Goal: Information Seeking & Learning: Find specific fact

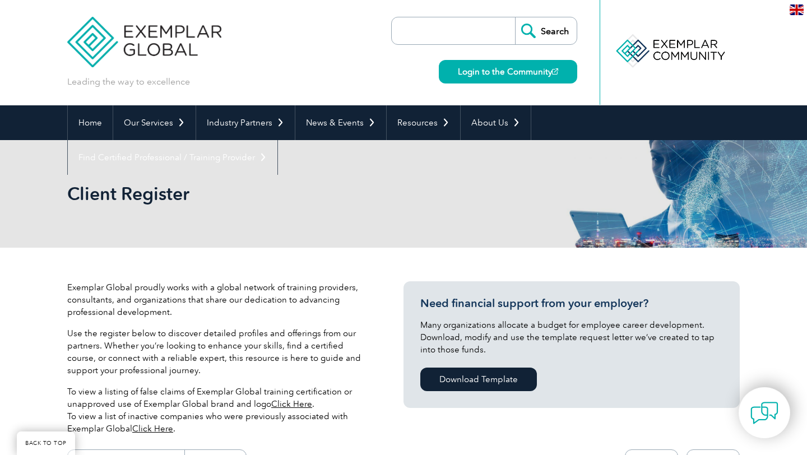
scroll to position [217, 0]
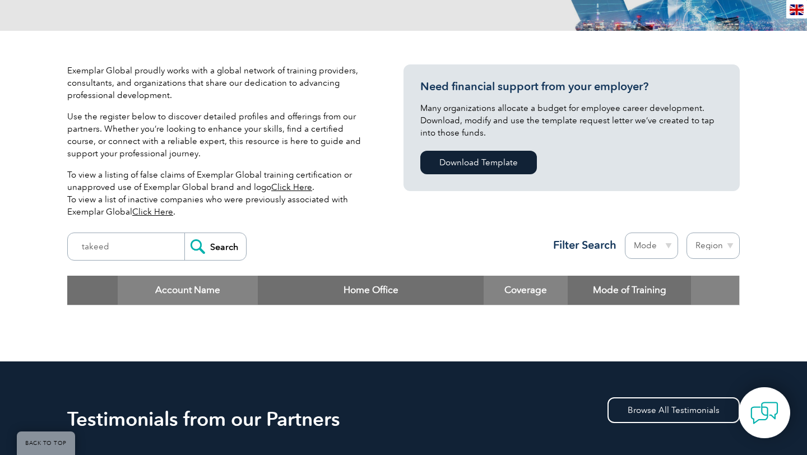
type input "takeed"
click at [219, 249] on input "Search" at bounding box center [215, 246] width 62 height 27
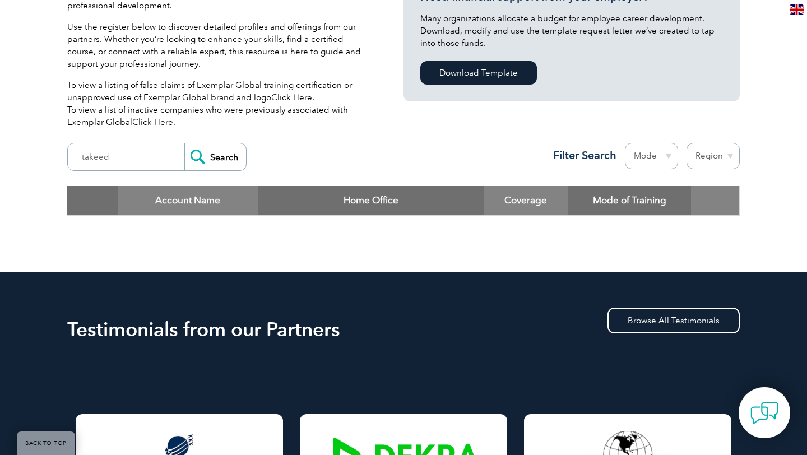
scroll to position [307, 0]
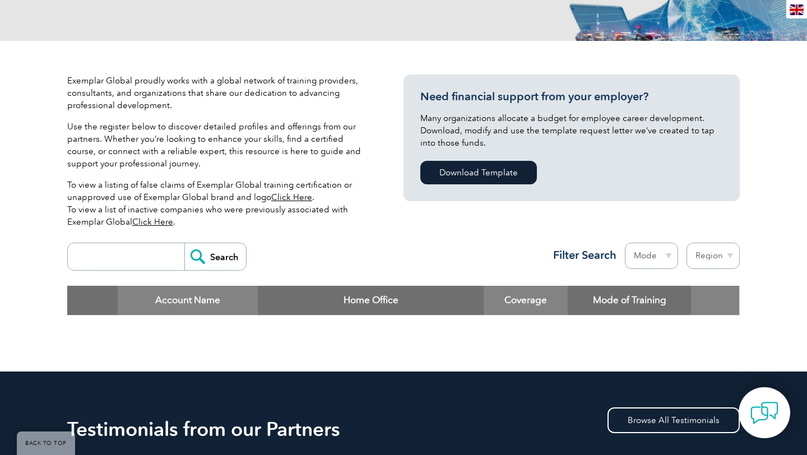
scroll to position [227, 0]
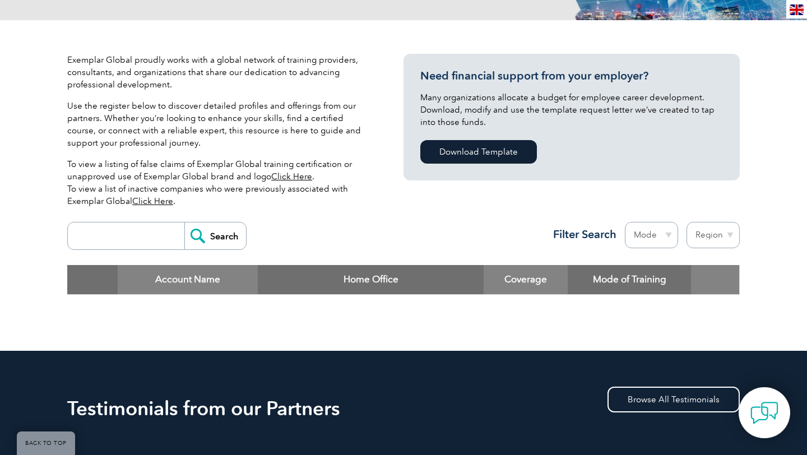
click at [142, 248] on input "search" at bounding box center [128, 235] width 111 height 27
type input "takeed"
click at [184, 222] on input "Search" at bounding box center [215, 235] width 62 height 27
click at [218, 233] on input "Search" at bounding box center [215, 235] width 62 height 27
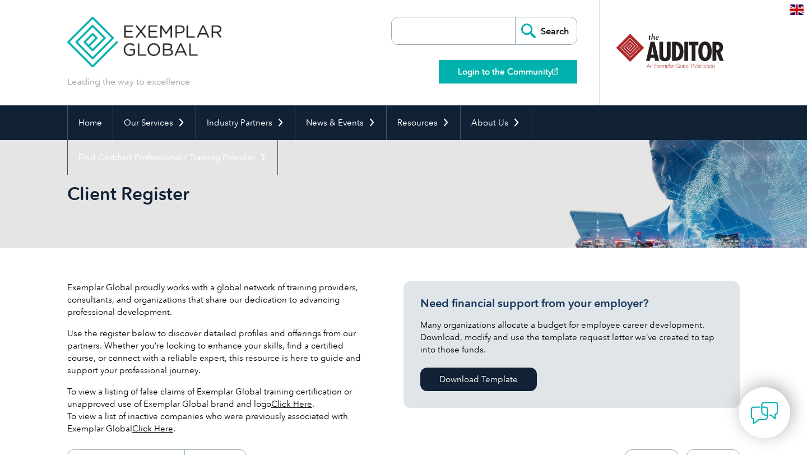
click at [491, 75] on link "Login to the Community" at bounding box center [508, 72] width 138 height 24
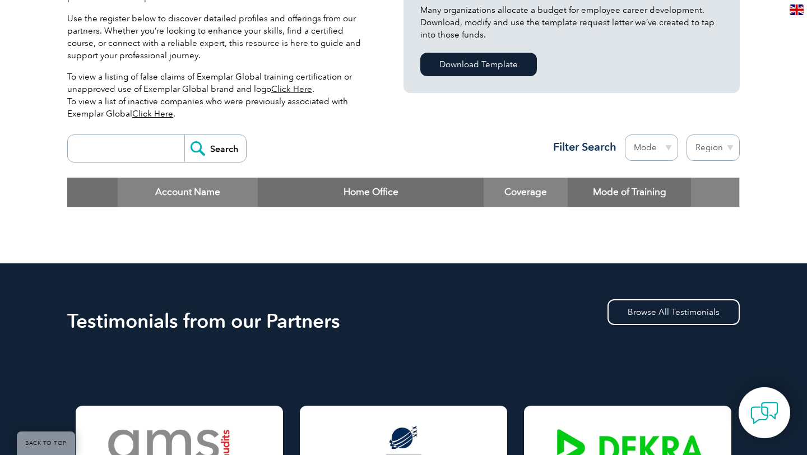
scroll to position [280, 0]
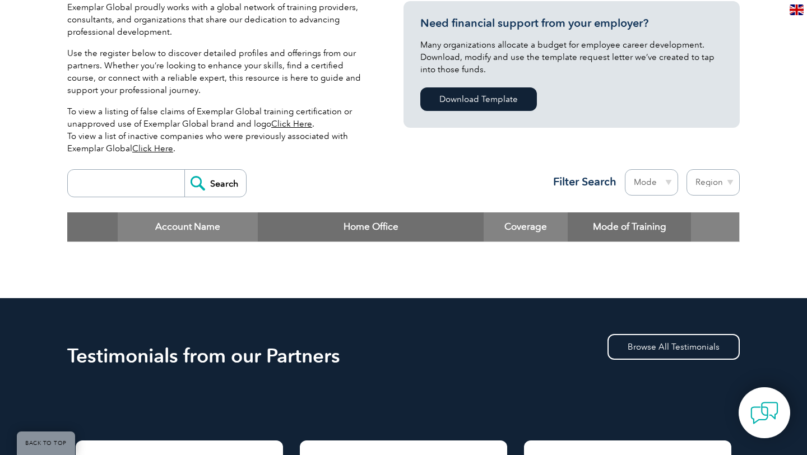
click at [151, 193] on input "search" at bounding box center [128, 183] width 111 height 27
type input "takeed"
click at [212, 193] on input "Search" at bounding box center [215, 183] width 62 height 27
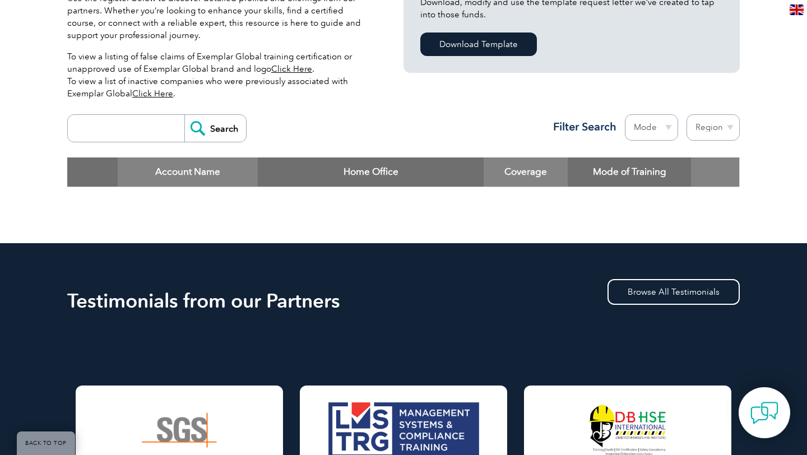
scroll to position [344, 0]
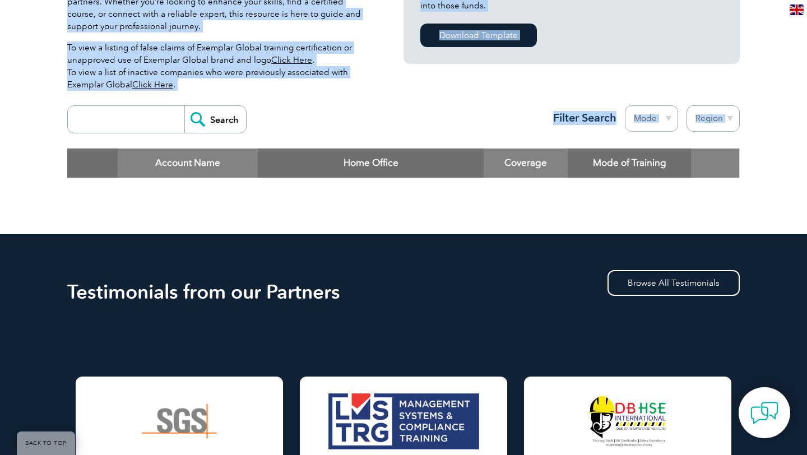
drag, startPoint x: 151, startPoint y: 193, endPoint x: 278, endPoint y: 167, distance: 129.8
click at [405, 208] on div "Exemplar Global proudly works with a global network of training providers, cons…" at bounding box center [403, 69] width 672 height 331
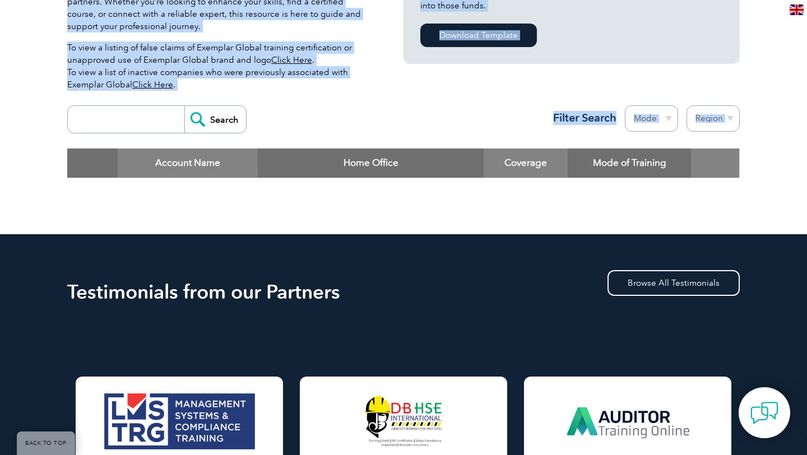
click at [148, 118] on input "search" at bounding box center [128, 119] width 111 height 27
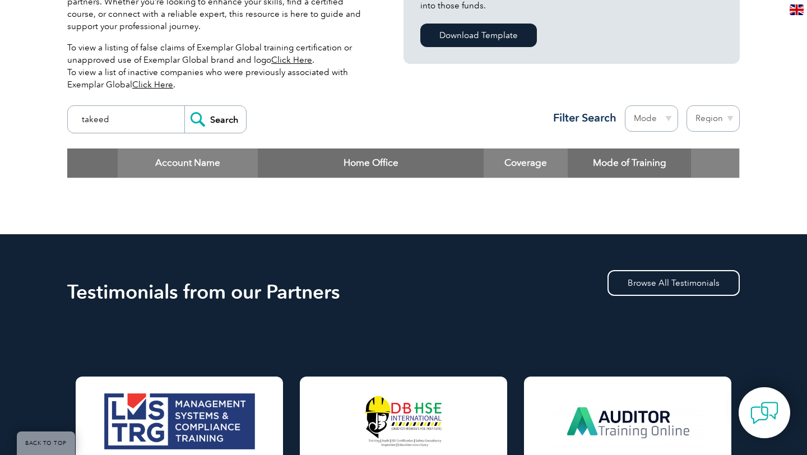
type input "takeed"
click at [184, 106] on input "Search" at bounding box center [215, 119] width 62 height 27
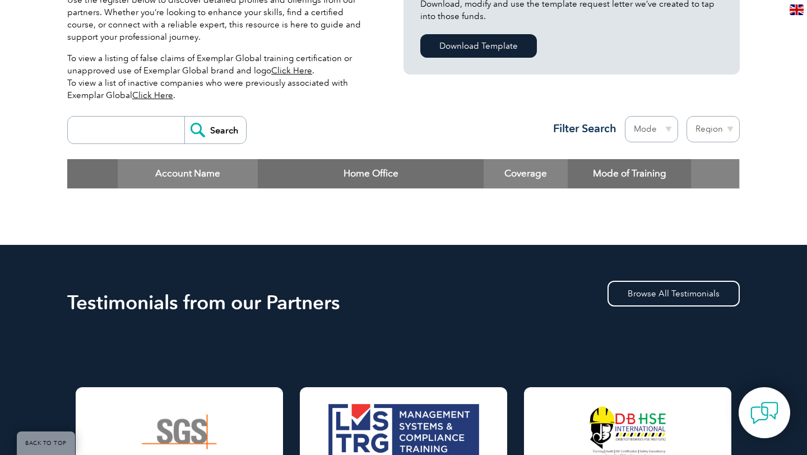
scroll to position [338, 0]
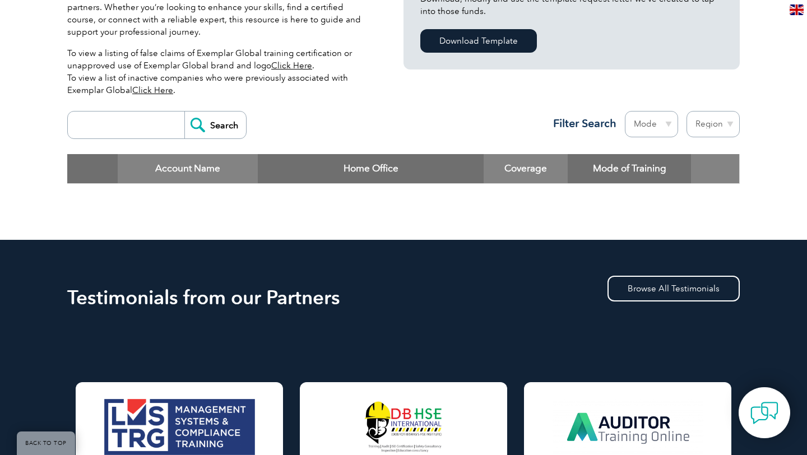
click at [150, 120] on input "search" at bounding box center [128, 124] width 111 height 27
type input "takeed"
click at [184, 111] on input "Search" at bounding box center [215, 124] width 62 height 27
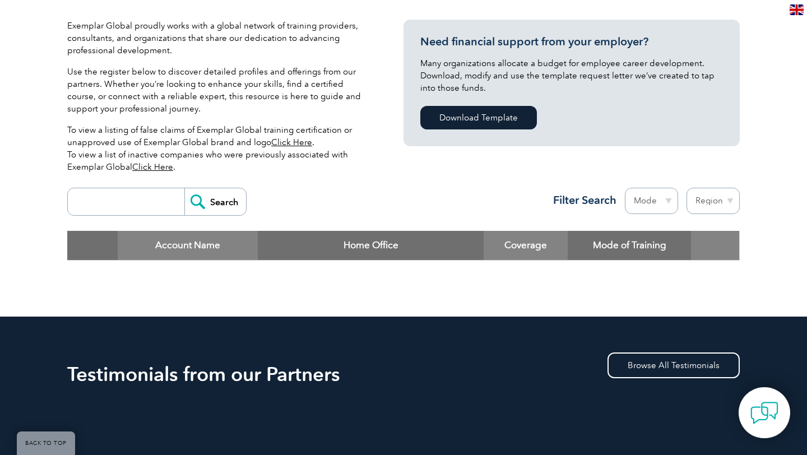
scroll to position [263, 0]
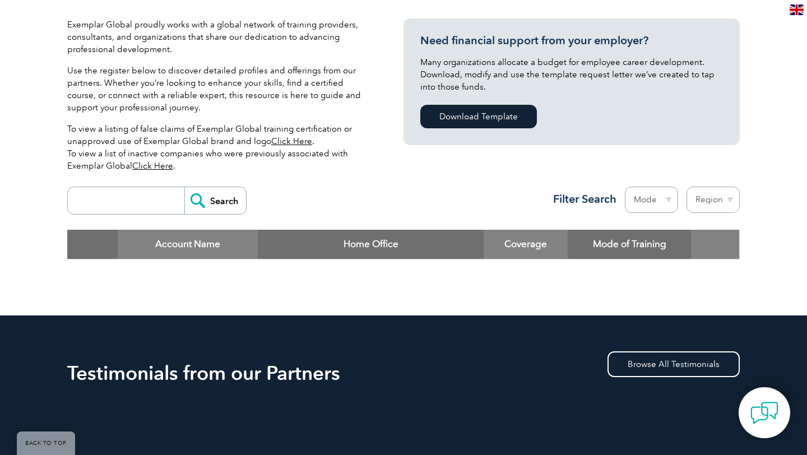
click at [140, 209] on input "search" at bounding box center [128, 200] width 111 height 27
type input "t"
click at [184, 187] on input "Search" at bounding box center [215, 200] width 62 height 27
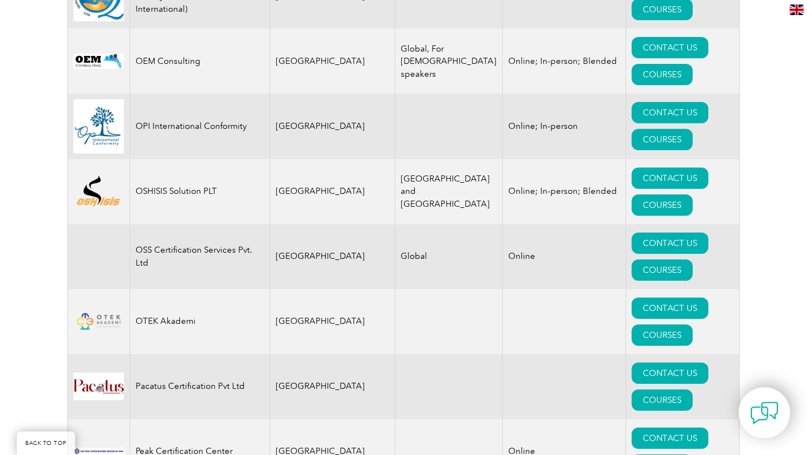
scroll to position [10801, 0]
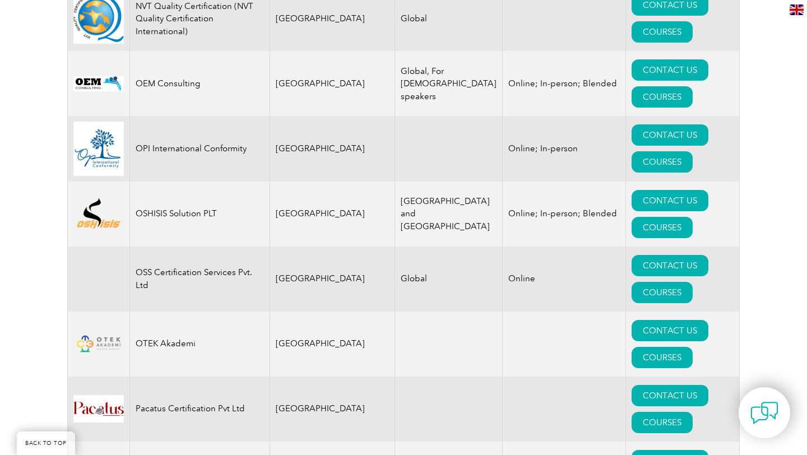
drag, startPoint x: 199, startPoint y: 122, endPoint x: 63, endPoint y: 120, distance: 136.7
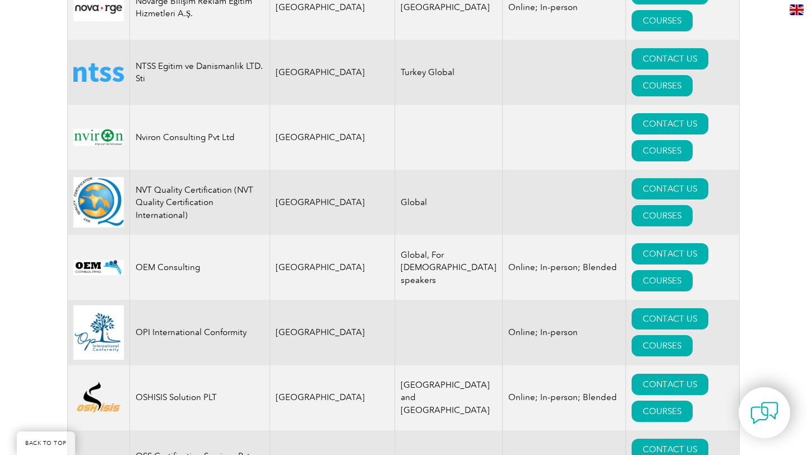
scroll to position [10604, 0]
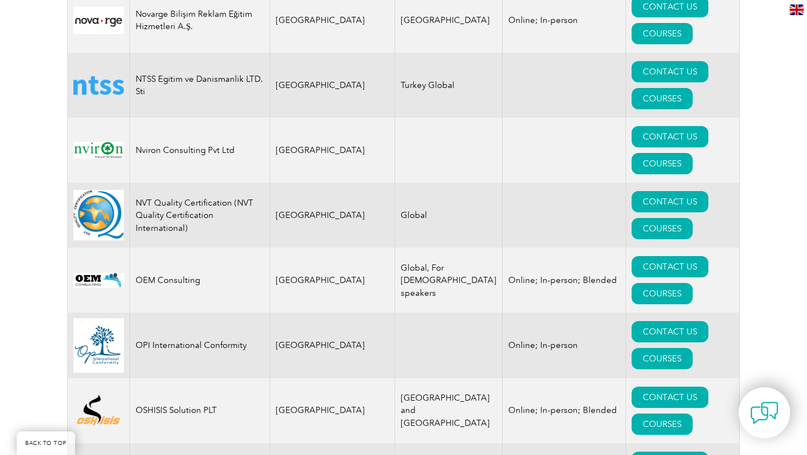
drag, startPoint x: 249, startPoint y: 237, endPoint x: 72, endPoint y: 235, distance: 177.6
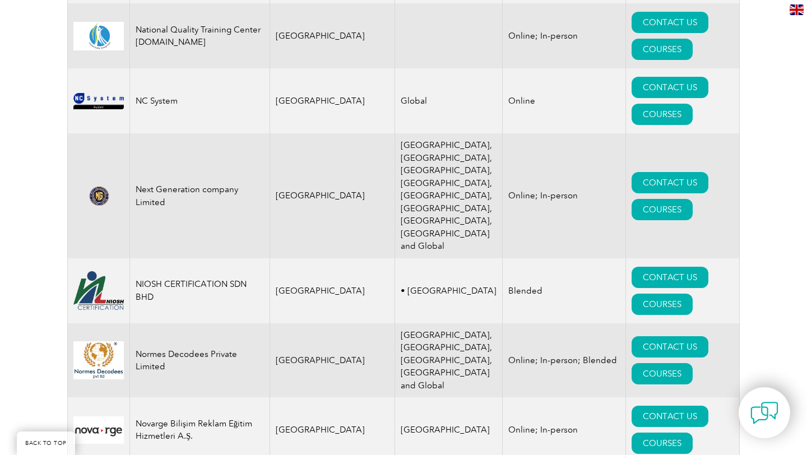
scroll to position [10170, 0]
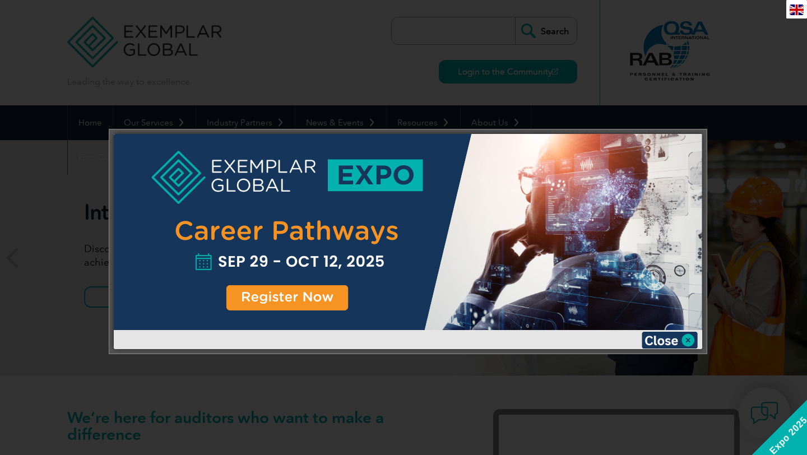
click at [596, 338] on div at bounding box center [408, 241] width 588 height 215
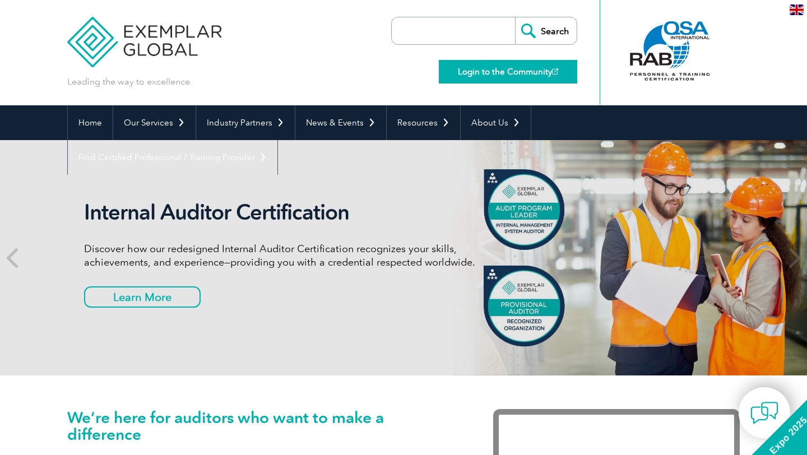
click at [477, 81] on link "Login to the Community" at bounding box center [508, 72] width 138 height 24
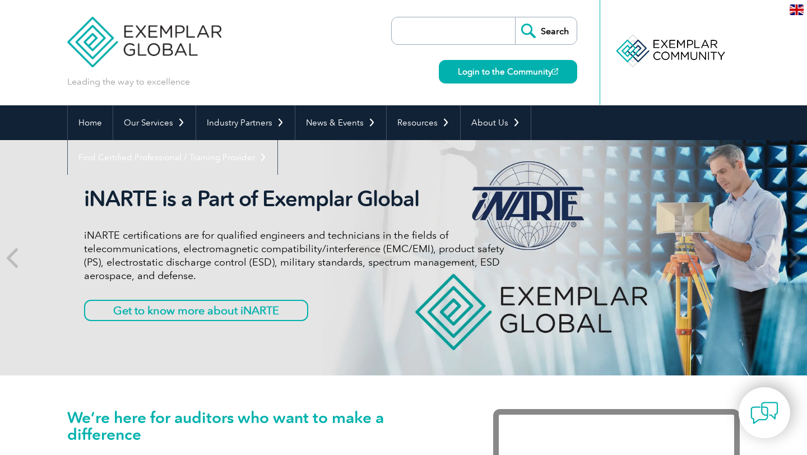
click at [399, 57] on div "Search Login to the Community" at bounding box center [484, 52] width 186 height 105
